Goal: Information Seeking & Learning: Learn about a topic

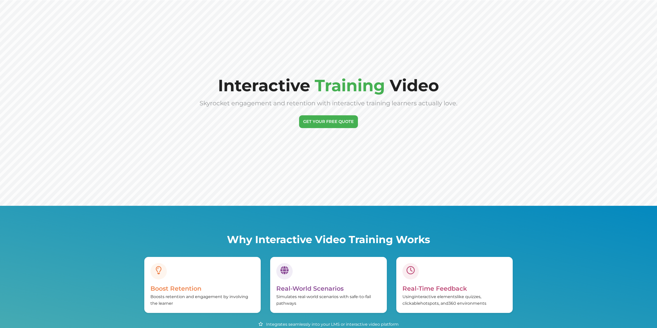
scroll to position [167, 0]
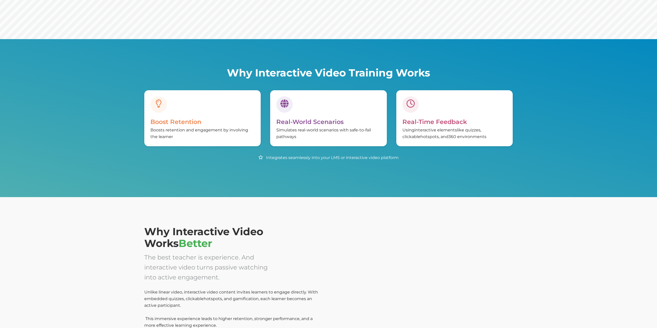
click at [408, 110] on div at bounding box center [411, 104] width 16 height 16
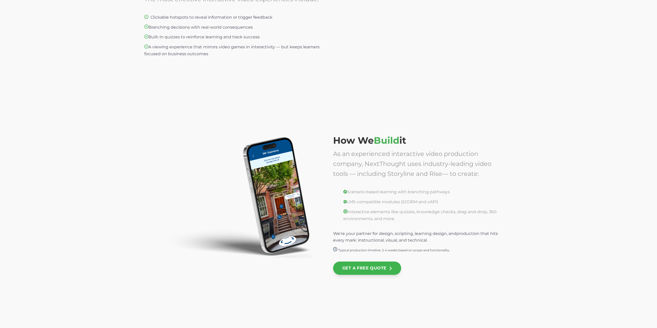
scroll to position [963, 0]
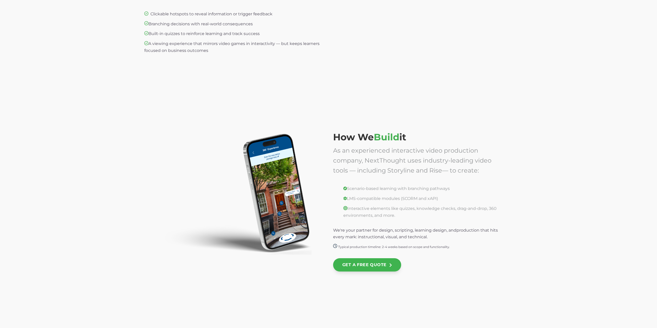
click at [280, 169] on img at bounding box center [230, 193] width 162 height 123
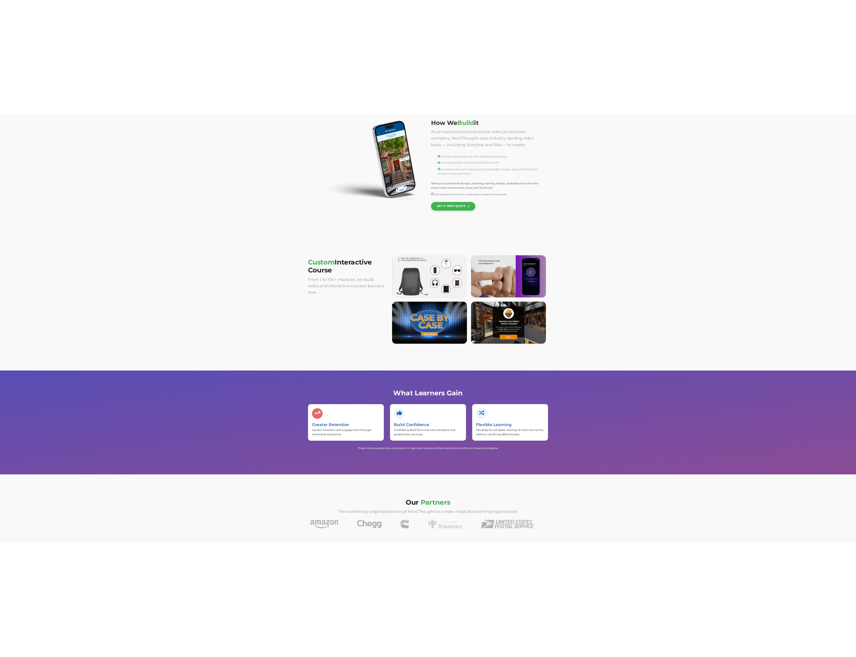
scroll to position [1449, 0]
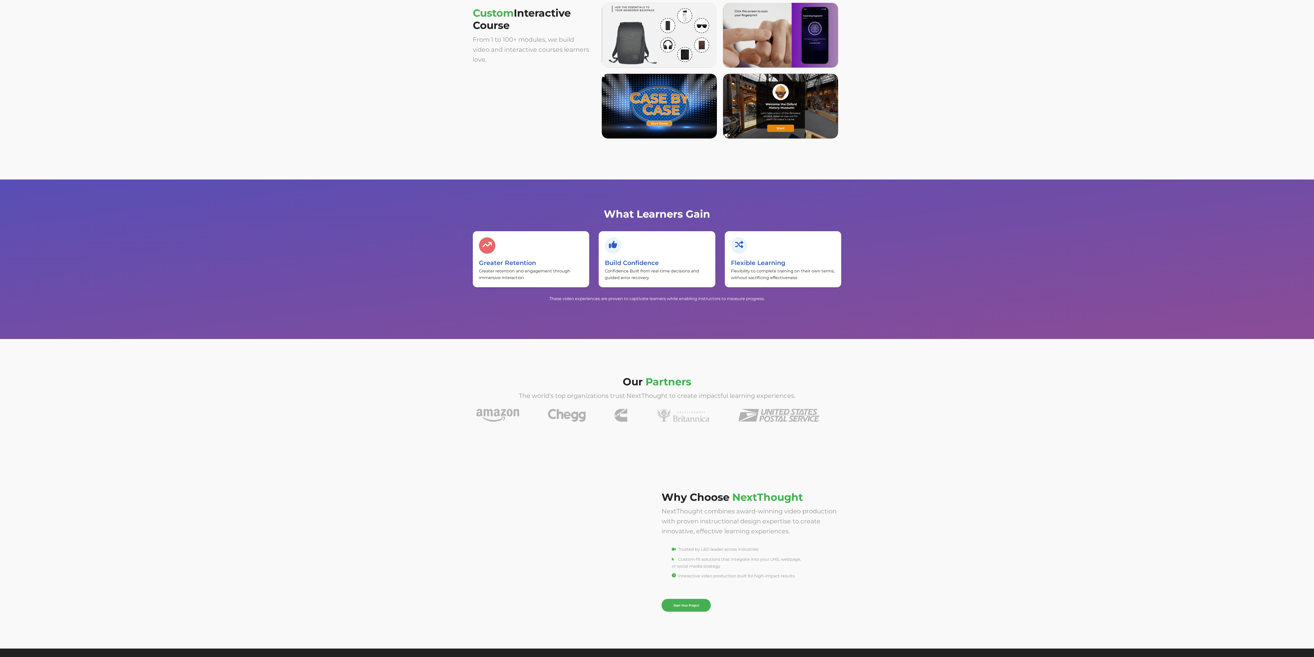
click at [632, 307] on div "What Learners Gain Greater Retention Greater retention and engagement through i…" at bounding box center [657, 258] width 1314 height 159
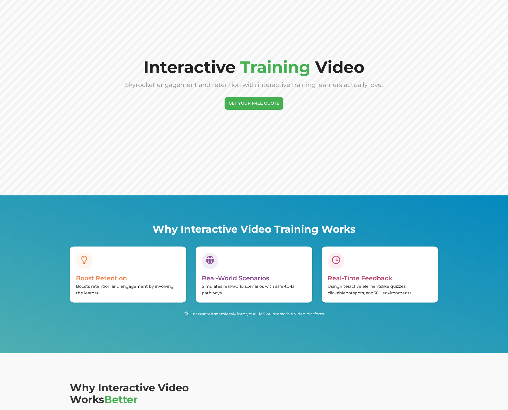
scroll to position [58, 0]
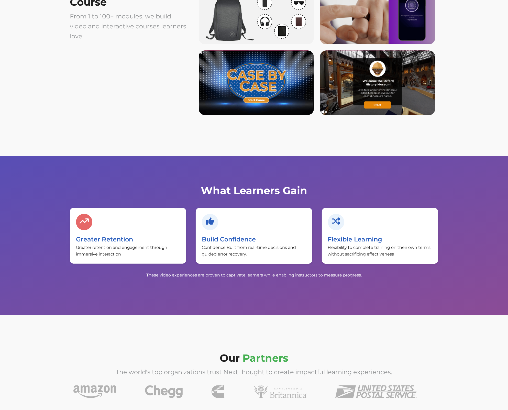
scroll to position [1213, 0]
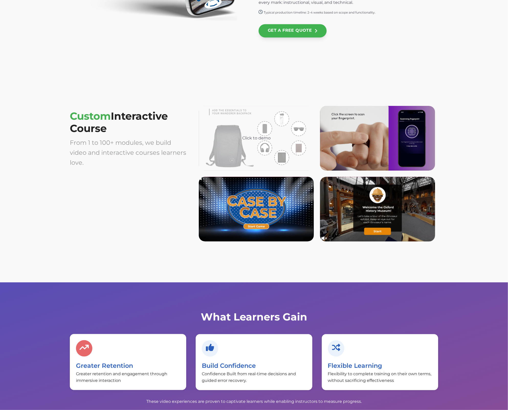
click at [263, 124] on div "Click to demo" at bounding box center [256, 138] width 115 height 65
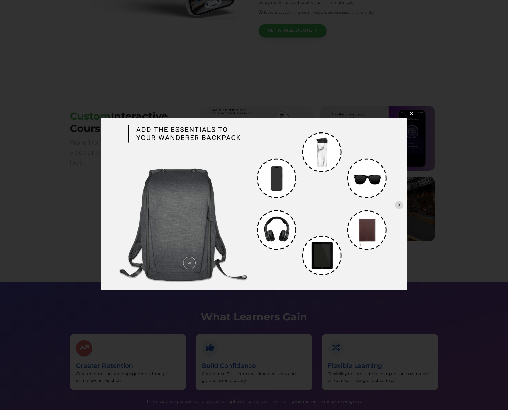
click at [413, 113] on button "✕" at bounding box center [412, 113] width 12 height 12
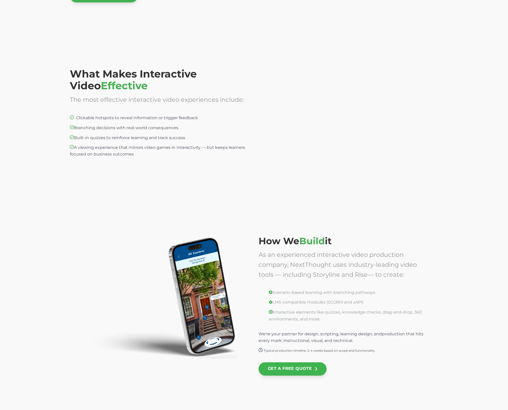
scroll to position [657, 0]
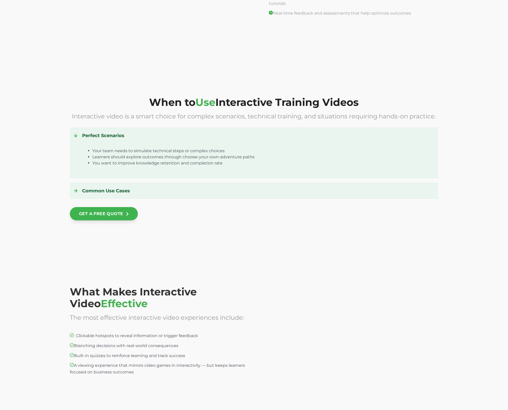
click at [331, 242] on div "When to Use Interactive Training Videos Interactive video is a smart choice for…" at bounding box center [254, 163] width 508 height 190
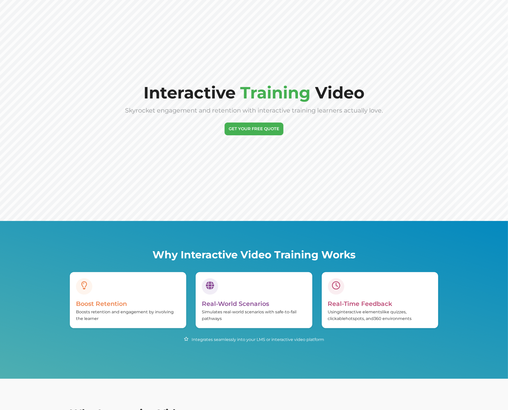
scroll to position [0, 0]
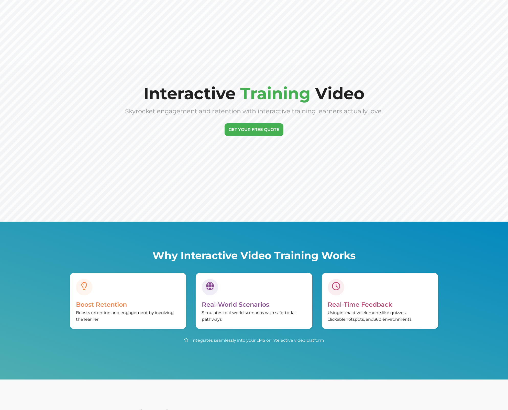
click at [205, 292] on div at bounding box center [210, 287] width 16 height 16
